Goal: Task Accomplishment & Management: Complete application form

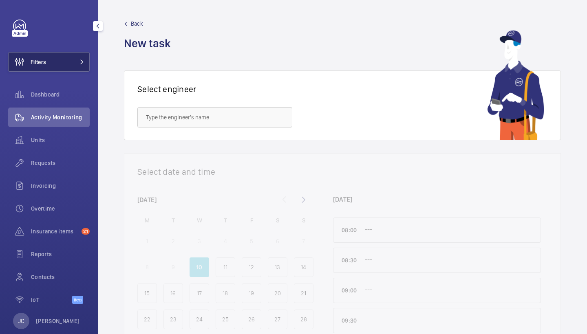
click at [78, 62] on span at bounding box center [80, 62] width 10 height 5
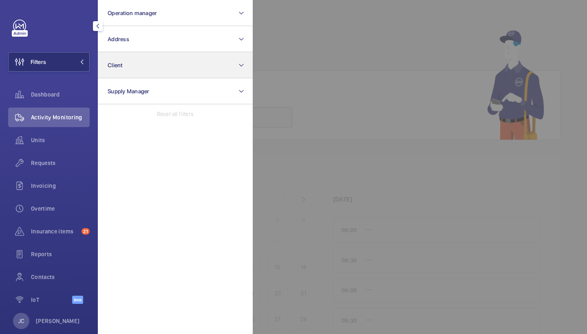
click at [129, 56] on button "Client" at bounding box center [175, 65] width 155 height 26
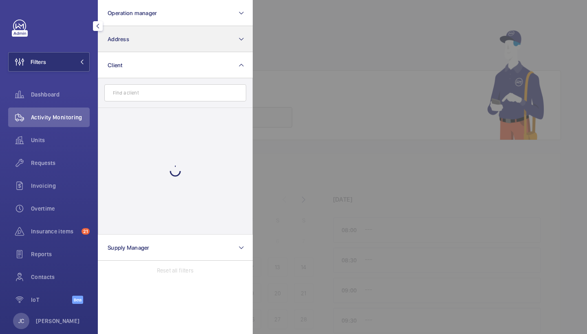
click at [135, 37] on button "Address" at bounding box center [175, 39] width 155 height 26
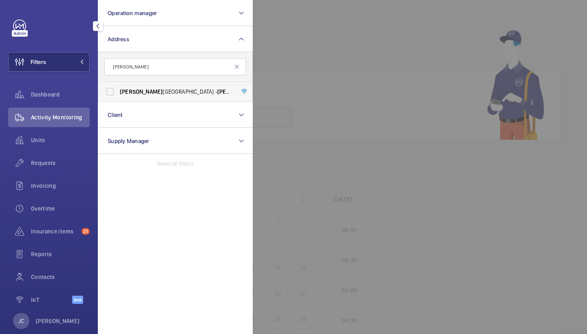
type input "[PERSON_NAME]"
click at [139, 100] on label "[PERSON_NAME][GEOGRAPHIC_DATA] - [PERSON_NAME][GEOGRAPHIC_DATA]" at bounding box center [169, 92] width 142 height 20
click at [118, 100] on input "[PERSON_NAME][GEOGRAPHIC_DATA] - [PERSON_NAME][GEOGRAPHIC_DATA]" at bounding box center [110, 92] width 16 height 16
checkbox input "true"
click at [73, 163] on span "Requests" at bounding box center [60, 163] width 59 height 8
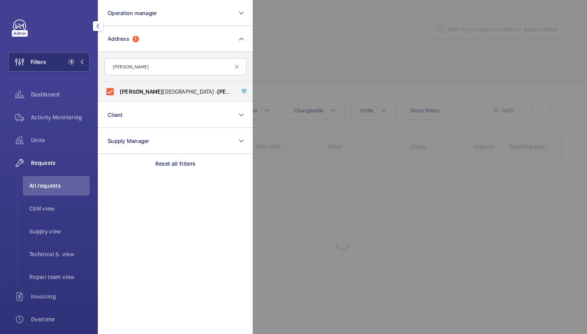
click at [361, 70] on div at bounding box center [546, 167] width 587 height 334
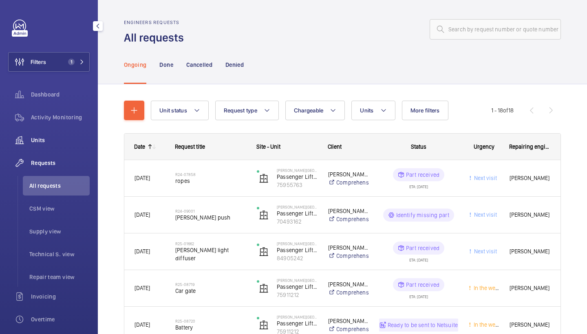
click at [53, 139] on span "Units" at bounding box center [60, 140] width 59 height 8
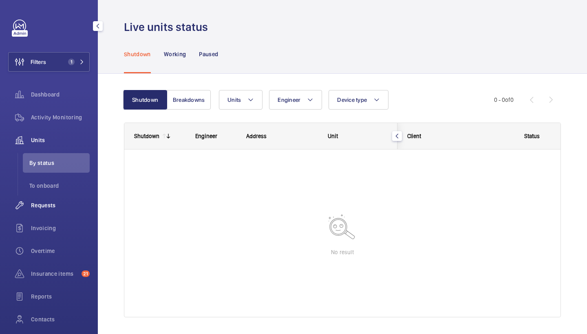
click at [45, 205] on span "Requests" at bounding box center [60, 205] width 59 height 8
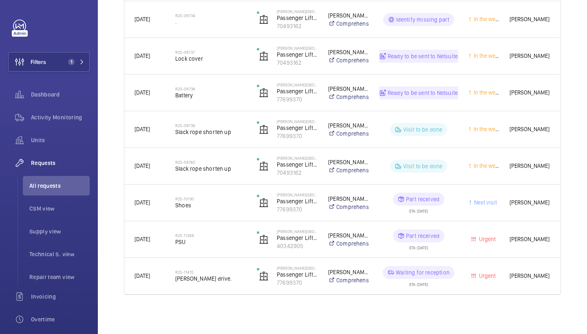
scroll to position [526, 0]
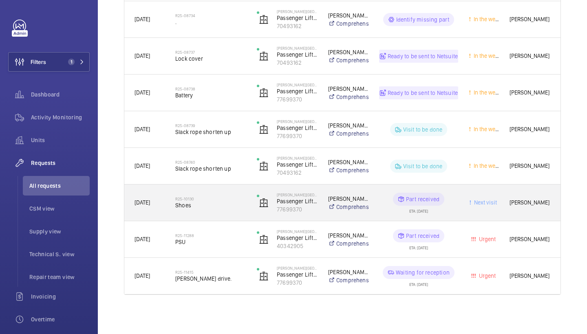
click at [212, 215] on div "R25-10130 Shoes" at bounding box center [206, 203] width 81 height 37
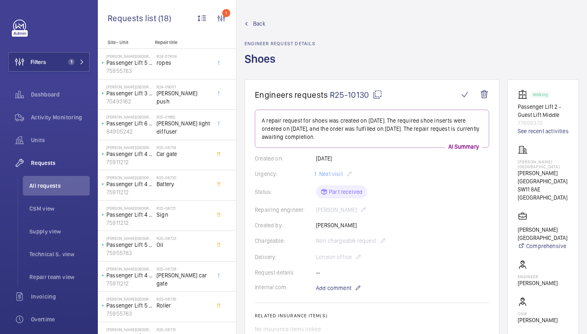
click at [381, 95] on mat-icon at bounding box center [378, 95] width 10 height 10
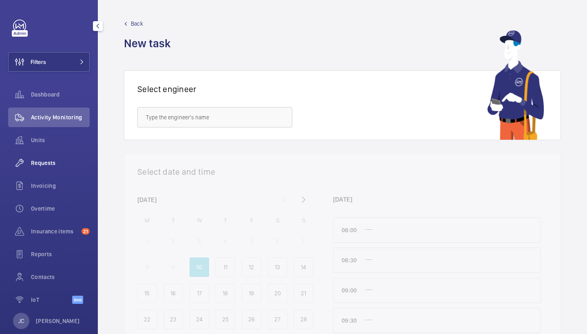
click at [71, 155] on div "Requests" at bounding box center [49, 163] width 82 height 20
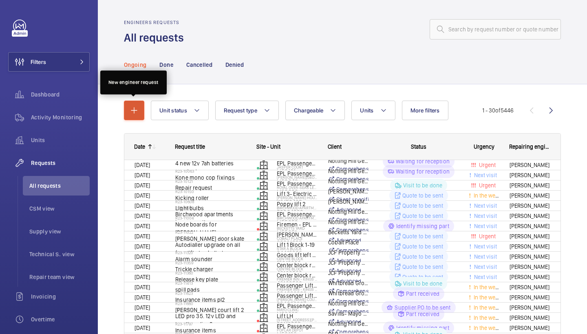
click at [137, 112] on mat-icon "button" at bounding box center [134, 111] width 10 height 10
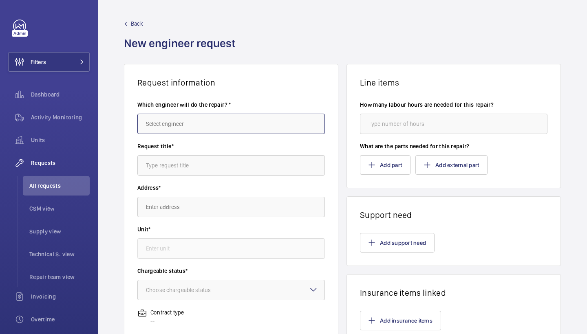
click at [190, 120] on input "text" at bounding box center [231, 124] width 188 height 20
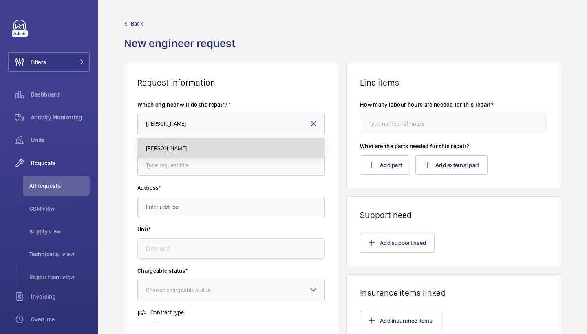
drag, startPoint x: 190, startPoint y: 120, endPoint x: 177, endPoint y: 149, distance: 32.7
click at [177, 149] on span "[PERSON_NAME]" at bounding box center [166, 148] width 41 height 8
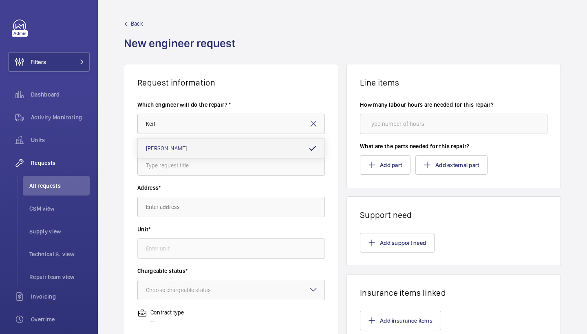
click at [175, 152] on span "[PERSON_NAME]" at bounding box center [166, 148] width 41 height 8
type input "[PERSON_NAME]"
click at [171, 174] on input "text" at bounding box center [231, 165] width 188 height 20
type input "guide shoes"
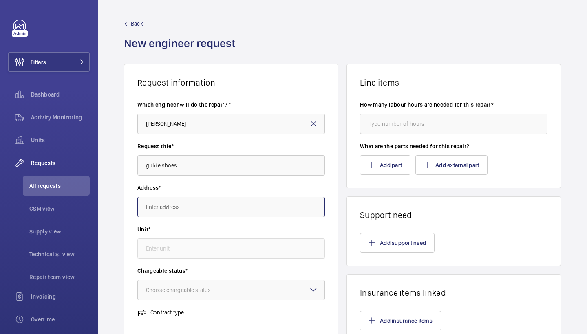
click at [188, 204] on input "text" at bounding box center [231, 207] width 188 height 20
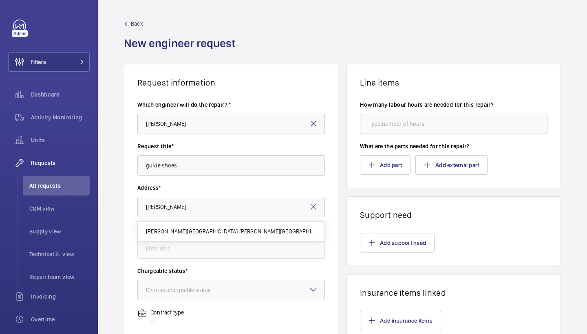
click at [198, 233] on span "Pestana Chelsea Bridge Hotel Pestana Chelsea Bridge Hotel, SW11 8AE LONDON" at bounding box center [231, 232] width 170 height 8
type input "Pestana Chelsea Bridge Hotel Pestana Chelsea Bridge Hotel, SW11 8AE LONDON"
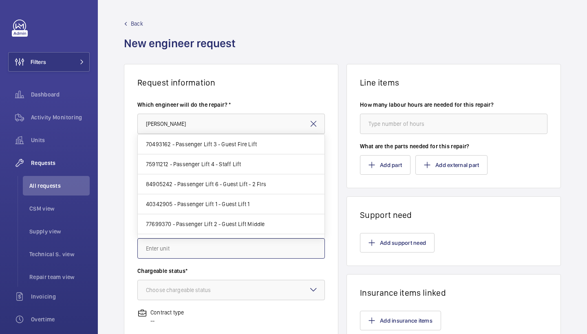
click at [206, 252] on input "text" at bounding box center [231, 249] width 188 height 20
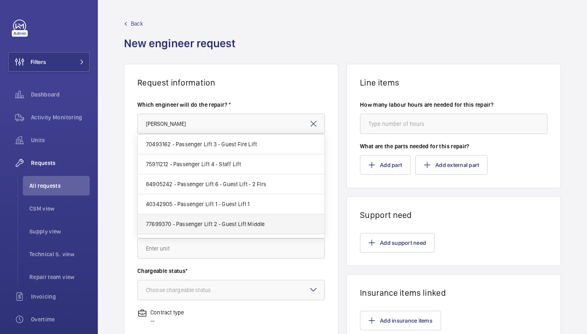
click at [243, 219] on mat-option "77699370 - Passenger Lift 2 - Guest Lift Middle" at bounding box center [231, 225] width 187 height 20
type input "77699370 - Passenger Lift 2 - Guest Lift Middle"
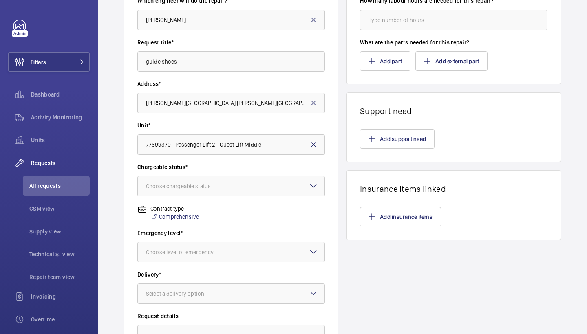
scroll to position [113, 0]
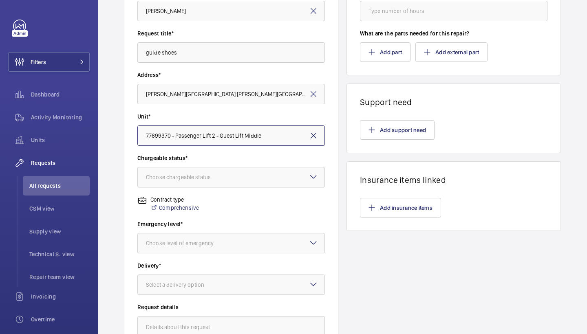
click at [300, 175] on div at bounding box center [231, 178] width 187 height 20
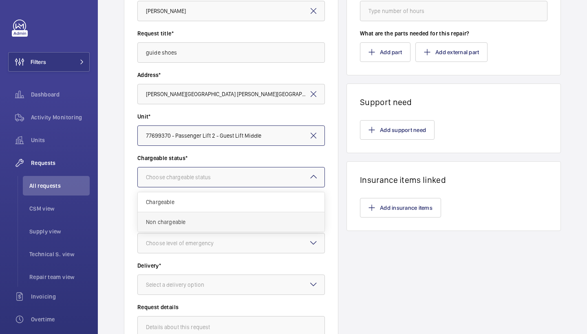
click at [276, 220] on span "Non chargeable" at bounding box center [231, 222] width 170 height 8
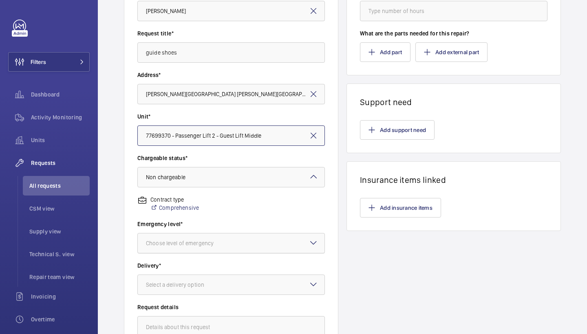
click at [275, 246] on div at bounding box center [231, 244] width 187 height 20
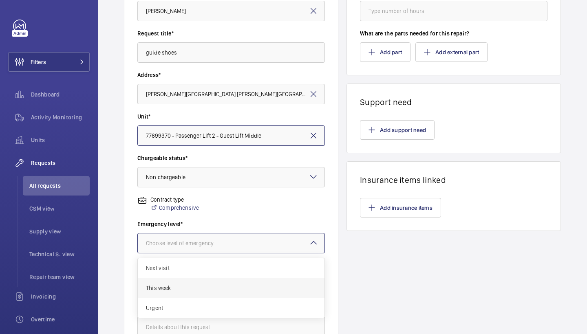
click at [245, 280] on div "This week" at bounding box center [231, 289] width 187 height 20
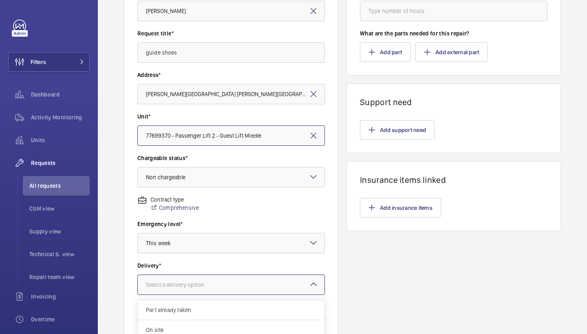
click at [263, 288] on div at bounding box center [231, 285] width 187 height 20
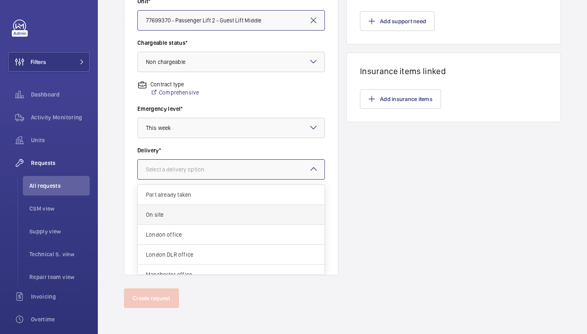
scroll to position [222, 0]
click at [254, 235] on span "London office" at bounding box center [231, 235] width 170 height 8
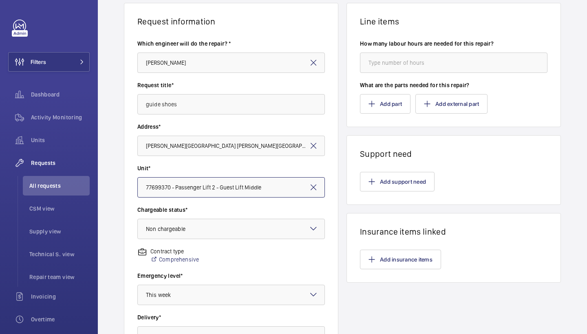
scroll to position [41, 0]
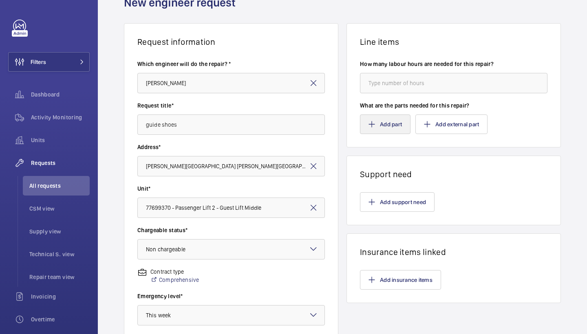
click at [396, 121] on button "Add part" at bounding box center [385, 125] width 51 height 20
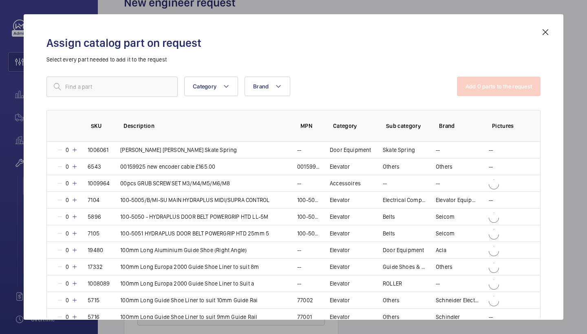
drag, startPoint x: 548, startPoint y: 36, endPoint x: 494, endPoint y: 62, distance: 60.0
click at [548, 36] on mat-icon at bounding box center [546, 32] width 10 height 10
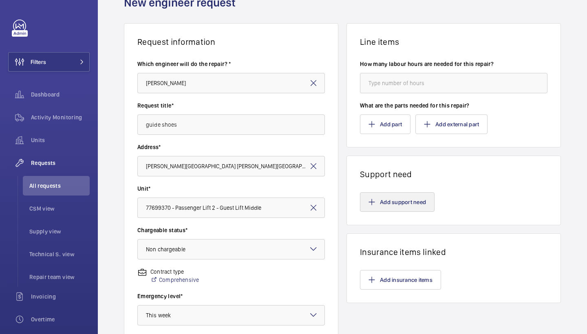
click at [381, 195] on button "Add support need" at bounding box center [397, 203] width 75 height 20
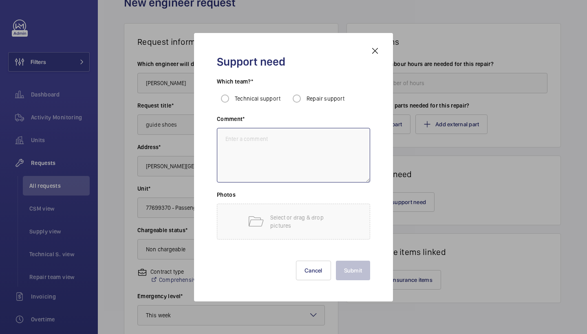
click at [295, 152] on textarea at bounding box center [293, 155] width 153 height 55
type textarea "repairs to fit guide shoes"
click at [300, 100] on input "Repair support" at bounding box center [297, 99] width 16 height 16
radio input "true"
click at [358, 268] on button "Submit" at bounding box center [353, 271] width 35 height 20
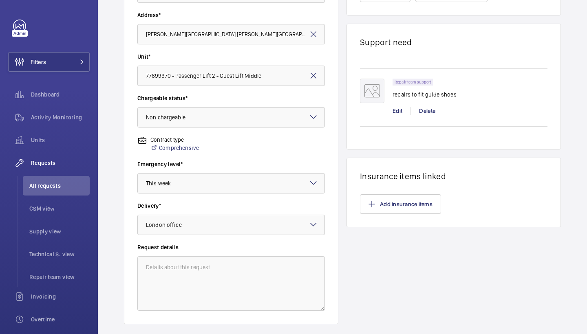
scroll to position [188, 0]
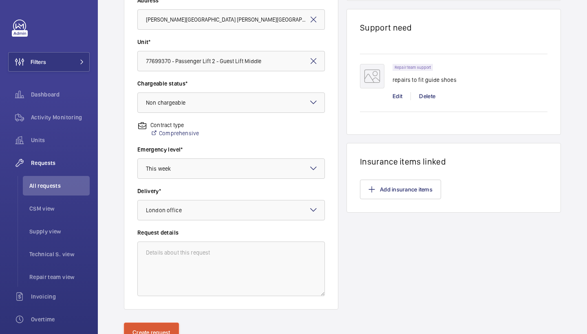
click at [165, 334] on button "Create request" at bounding box center [151, 333] width 55 height 20
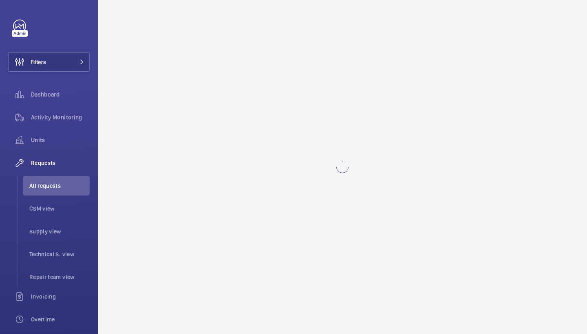
scroll to position [0, 0]
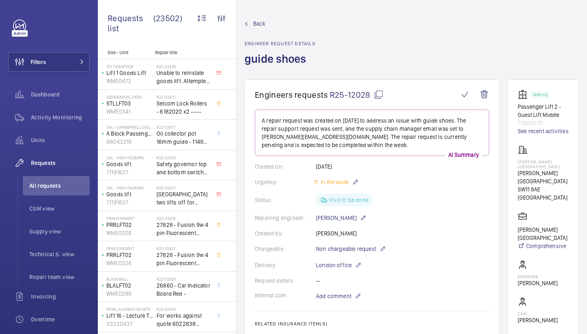
click at [328, 290] on wm-front-card-body "A repair request was created on 2025-09-10 to address an issue with guide shoes…" at bounding box center [372, 277] width 235 height 335
click at [326, 297] on span "Add comment" at bounding box center [333, 296] width 35 height 8
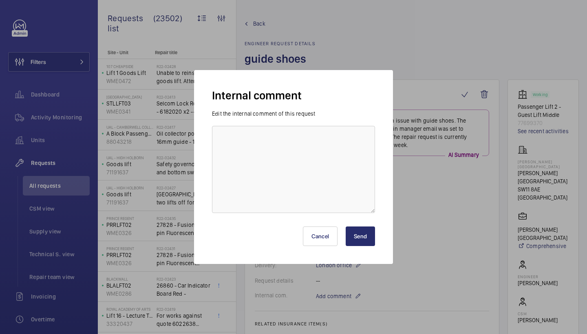
click at [305, 224] on div "Cancel Send" at bounding box center [293, 233] width 163 height 39
click at [309, 190] on textarea at bounding box center [293, 169] width 163 height 87
paste textarea "R25-10130"
type textarea "ordered under R25-10130"
click at [369, 233] on button "Send" at bounding box center [360, 237] width 29 height 20
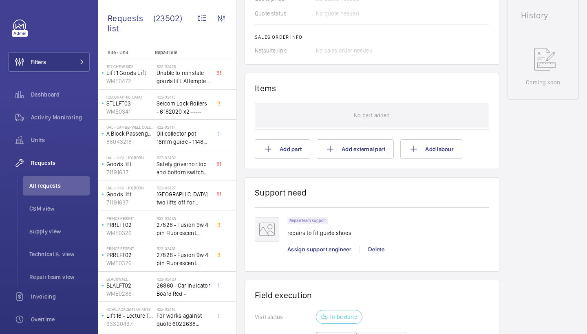
scroll to position [414, 0]
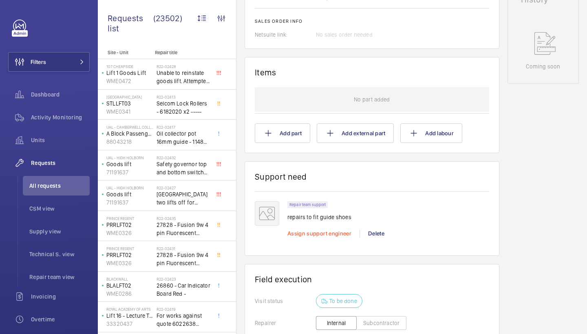
click at [318, 232] on span "Assign support engineer" at bounding box center [320, 233] width 64 height 7
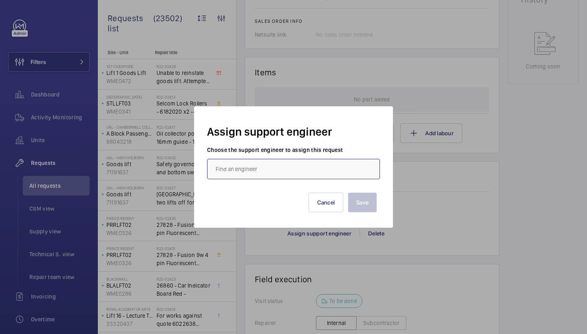
click at [274, 168] on input "text" at bounding box center [293, 169] width 173 height 20
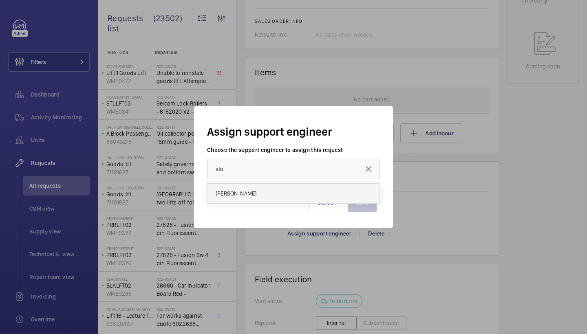
click at [268, 195] on mat-option "Stephen Brine" at bounding box center [294, 194] width 172 height 20
type input "Stephen Brine"
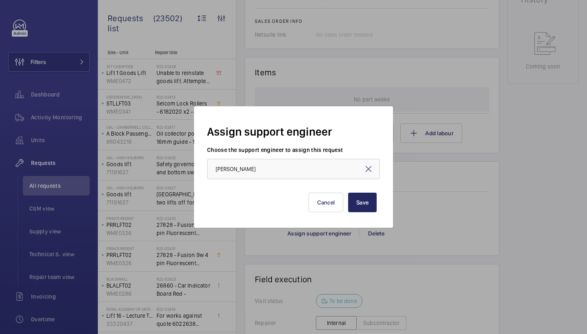
click at [358, 194] on button "Save" at bounding box center [362, 203] width 29 height 20
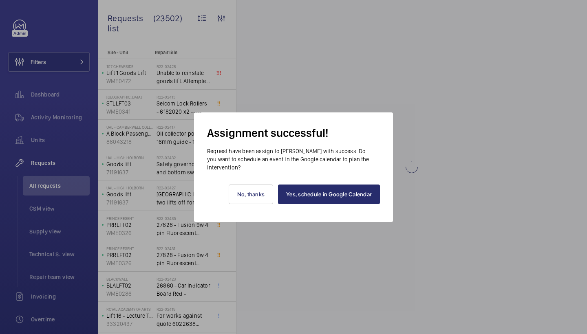
click at [339, 205] on div "Yes, schedule in Google Calendar No, thanks" at bounding box center [293, 197] width 173 height 51
click at [345, 186] on link "Yes, schedule in Google Calendar" at bounding box center [329, 195] width 102 height 20
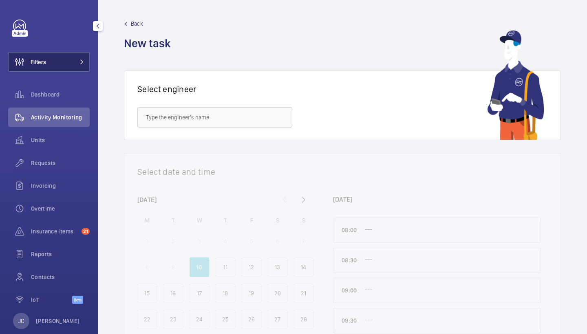
click at [72, 57] on button "Filters" at bounding box center [49, 62] width 82 height 20
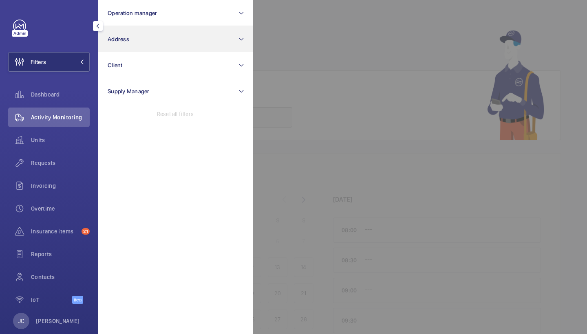
click at [144, 44] on button "Address" at bounding box center [175, 39] width 155 height 26
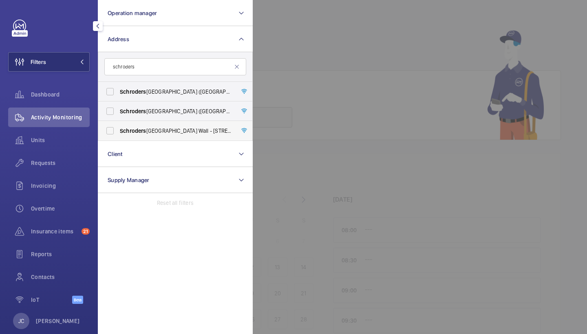
type input "schroders"
click at [159, 128] on span "Schroders [GEOGRAPHIC_DATA] - [STREET_ADDRESS]" at bounding box center [176, 131] width 112 height 8
click at [118, 128] on input "Schroders [GEOGRAPHIC_DATA] - [STREET_ADDRESS]" at bounding box center [110, 131] width 16 height 16
checkbox input "true"
click at [66, 112] on div "Activity Monitoring" at bounding box center [49, 118] width 82 height 20
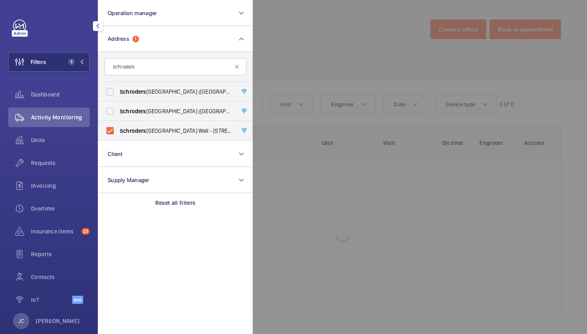
click at [352, 57] on div at bounding box center [546, 167] width 587 height 334
